Goal: Task Accomplishment & Management: Complete application form

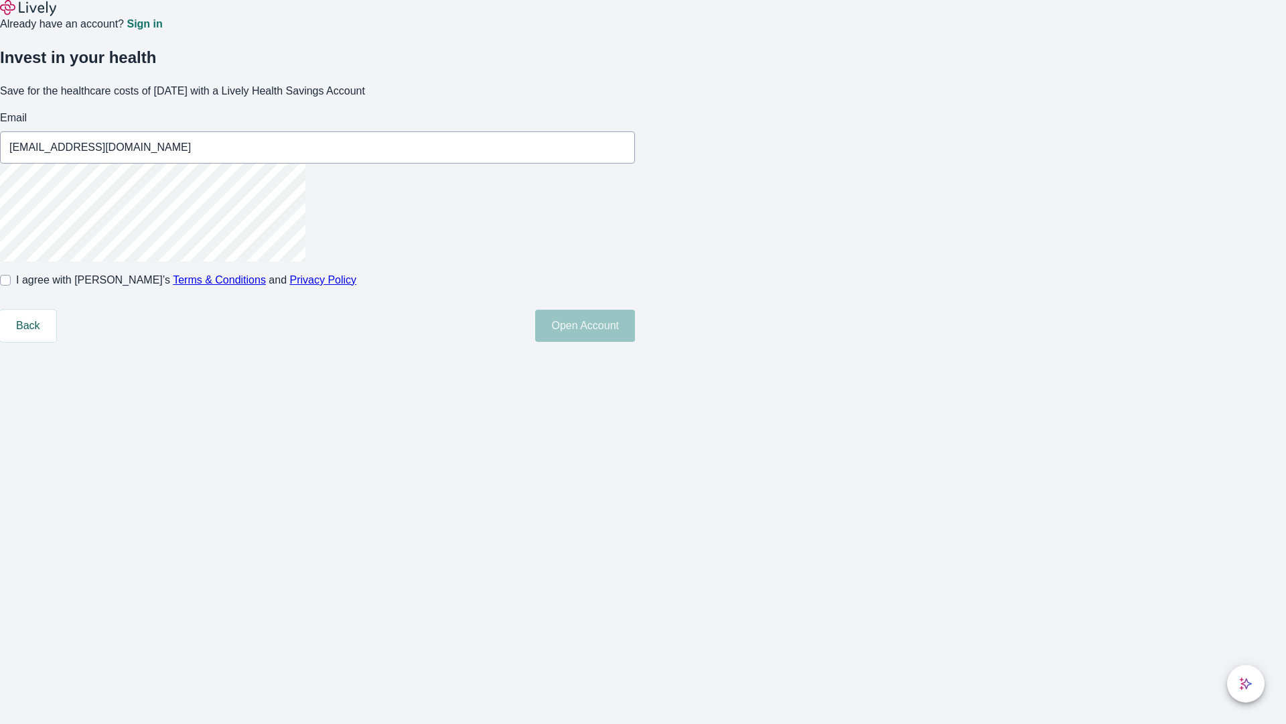
click at [11, 285] on input "I agree with Lively’s Terms & Conditions and Privacy Policy" at bounding box center [5, 280] width 11 height 11
checkbox input "true"
click at [635, 342] on button "Open Account" at bounding box center [585, 326] width 100 height 32
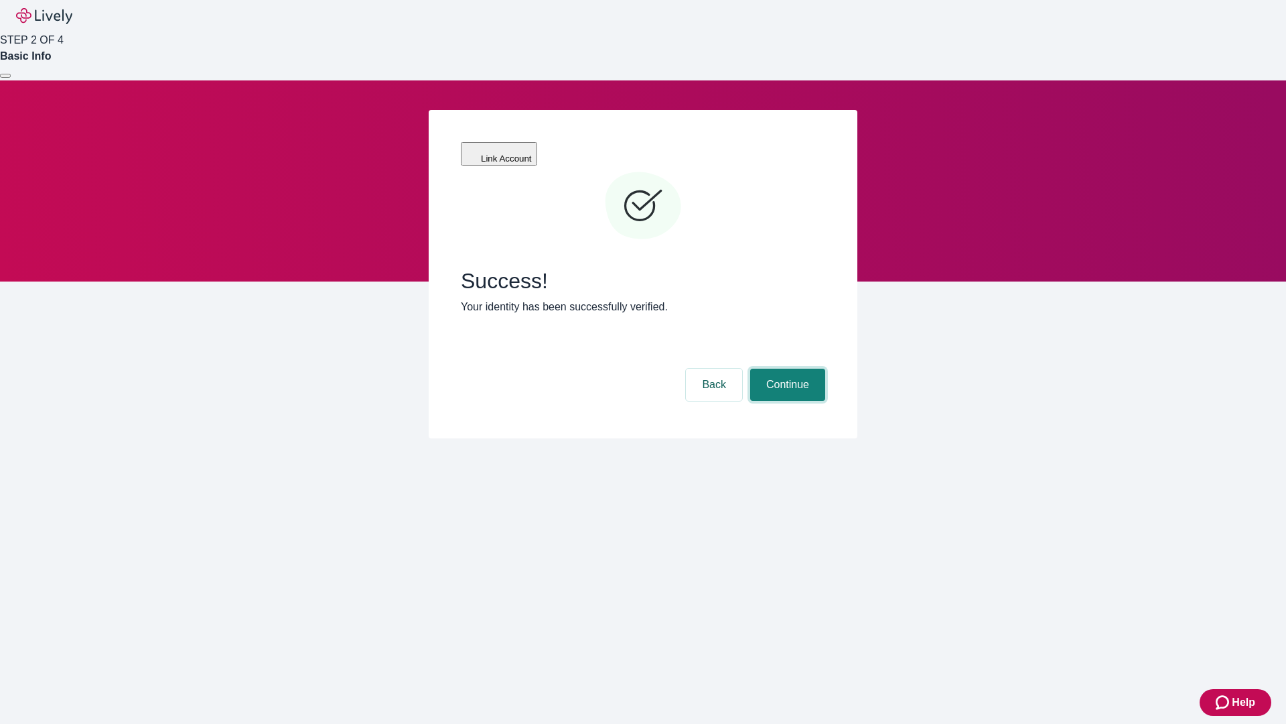
click at [786, 368] on button "Continue" at bounding box center [787, 384] width 75 height 32
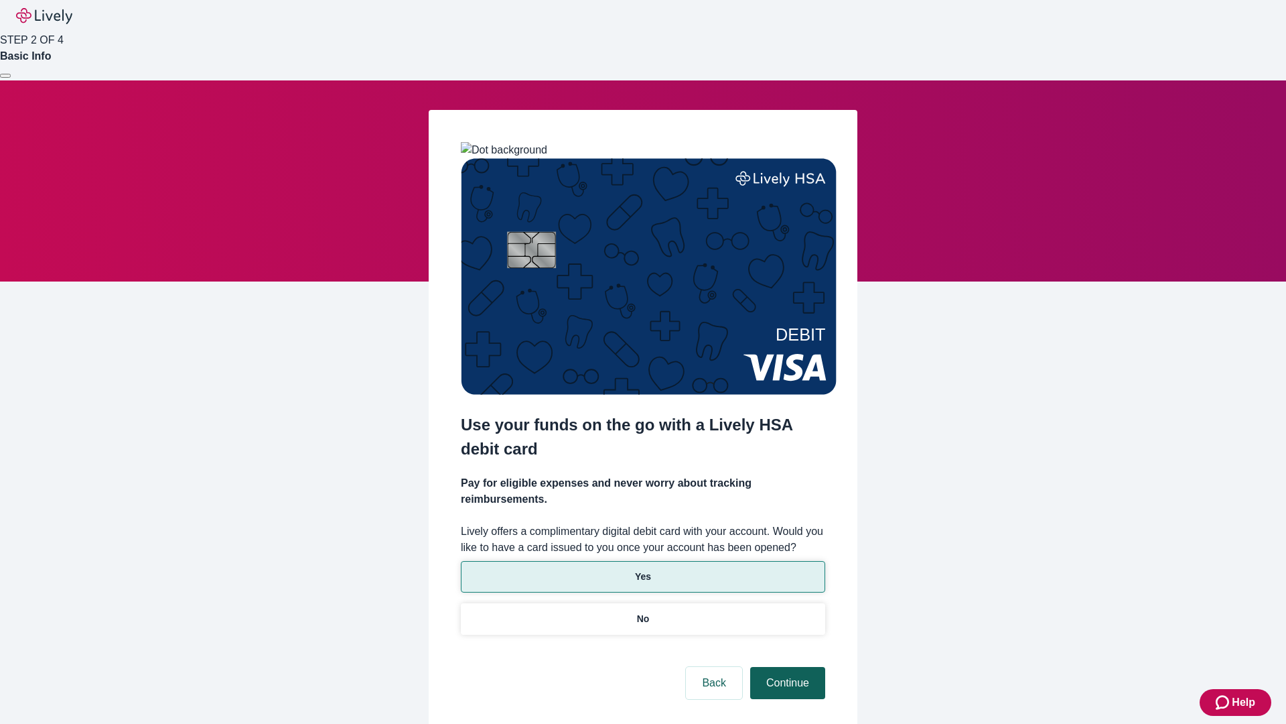
click at [642, 569] on p "Yes" at bounding box center [643, 576] width 16 height 14
click at [786, 667] on button "Continue" at bounding box center [787, 683] width 75 height 32
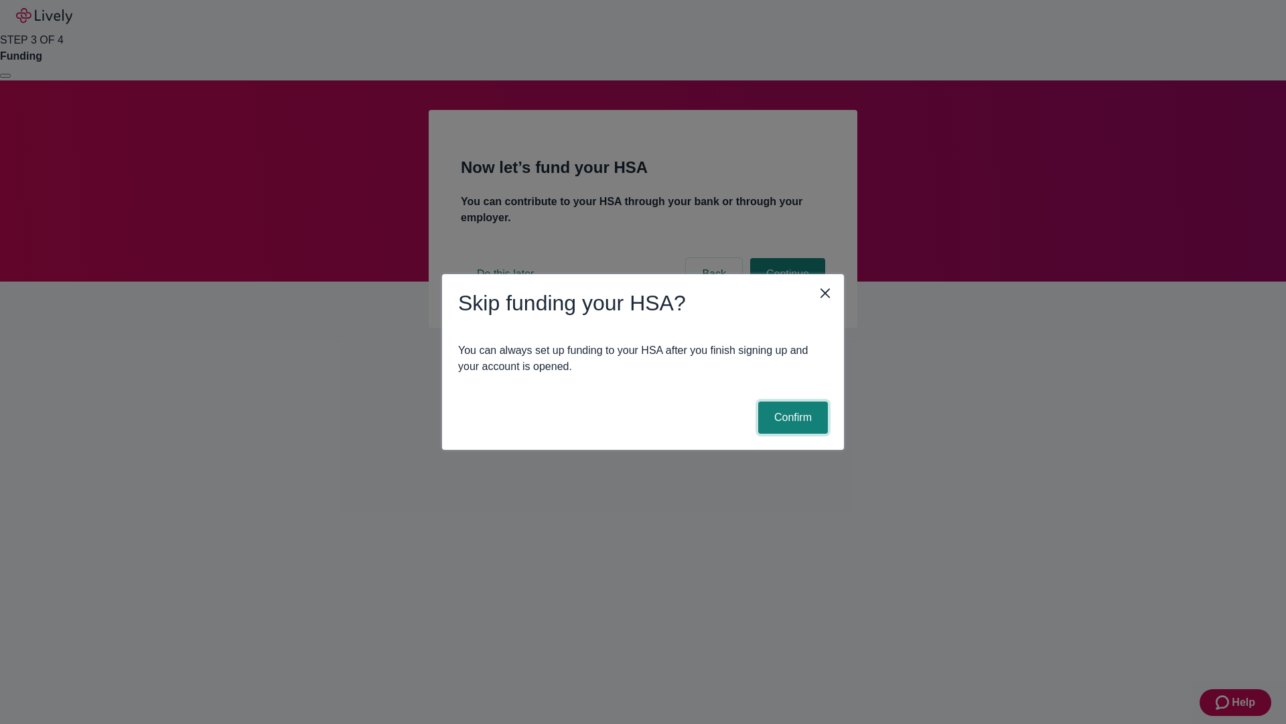
click at [791, 417] on button "Confirm" at bounding box center [793, 417] width 70 height 32
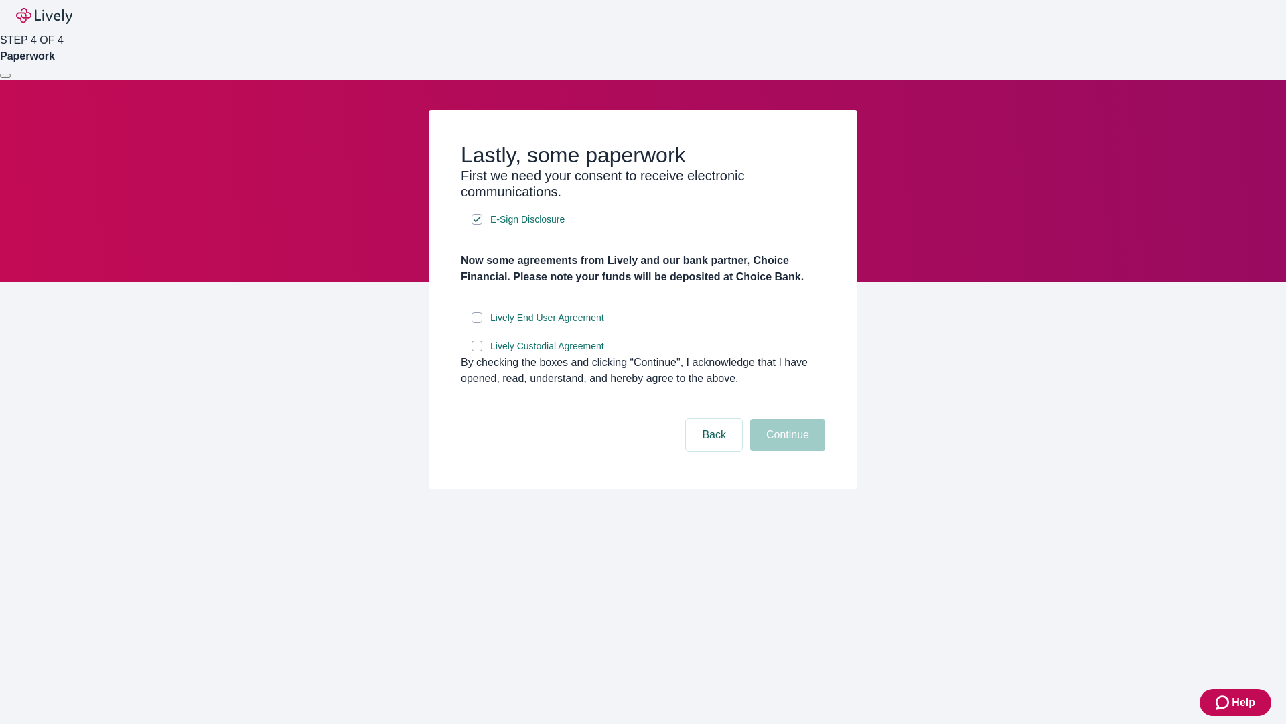
click at [477, 323] on input "Lively End User Agreement" at bounding box center [477, 317] width 11 height 11
checkbox input "true"
click at [477, 351] on input "Lively Custodial Agreement" at bounding box center [477, 345] width 11 height 11
checkbox input "true"
click at [786, 451] on button "Continue" at bounding box center [787, 435] width 75 height 32
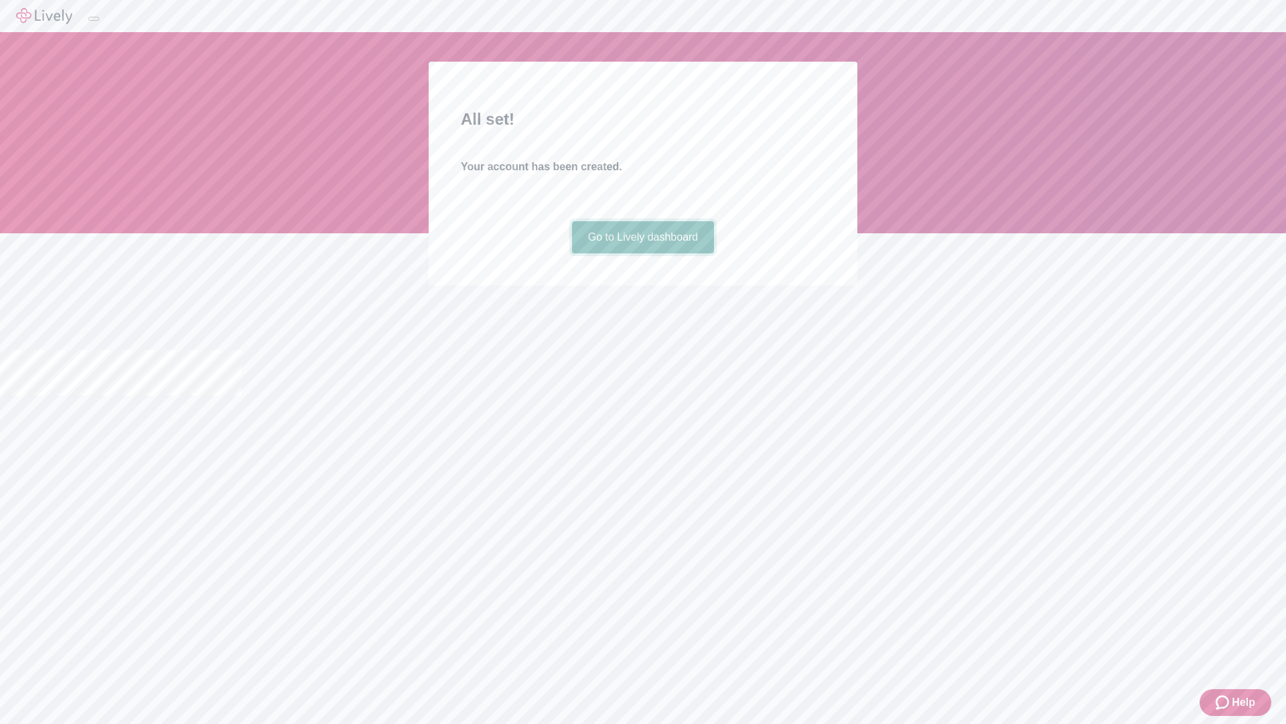
click at [642, 253] on link "Go to Lively dashboard" at bounding box center [643, 237] width 143 height 32
